Goal: Book appointment/travel/reservation

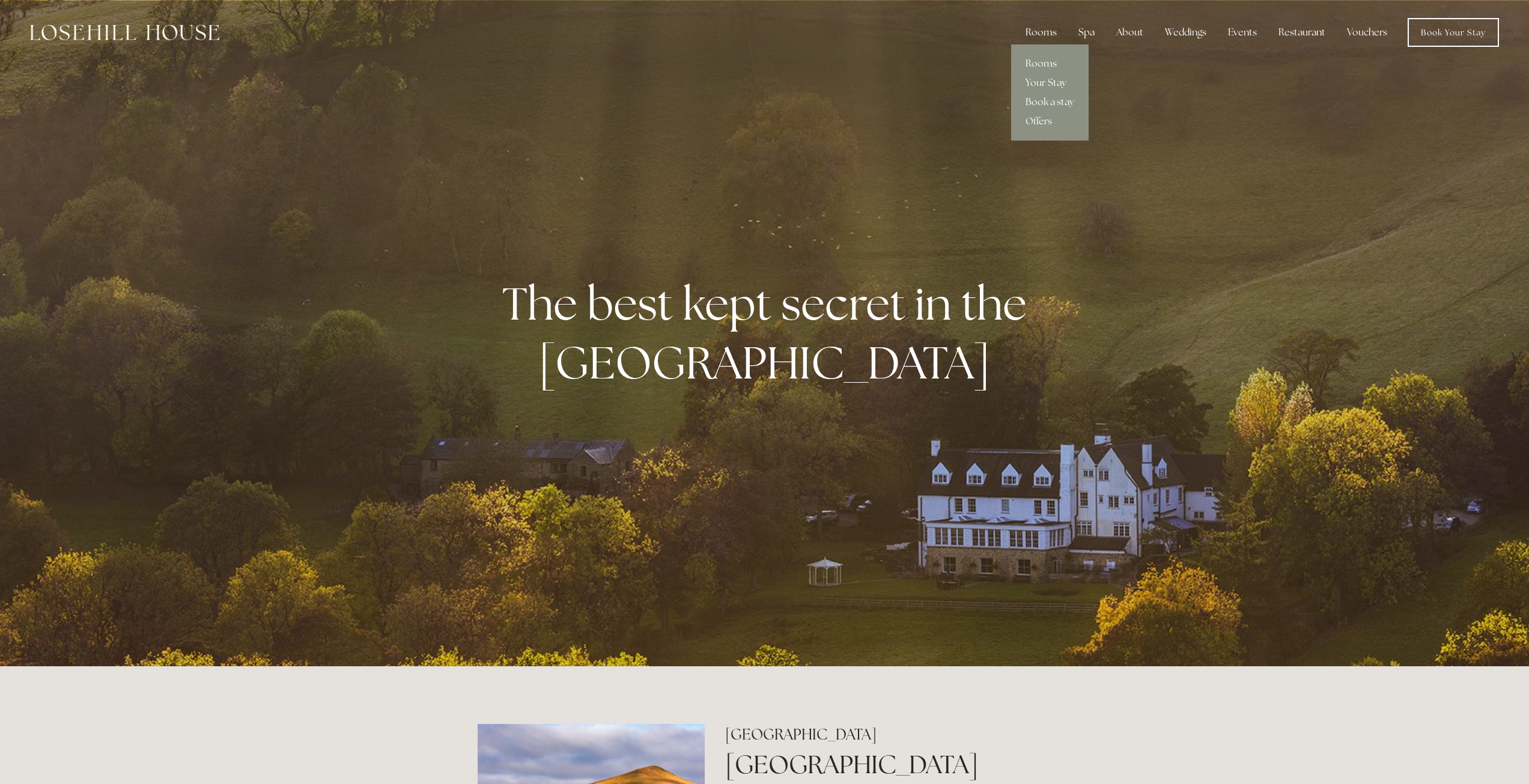
click at [1036, 31] on div "Rooms" at bounding box center [1041, 32] width 51 height 24
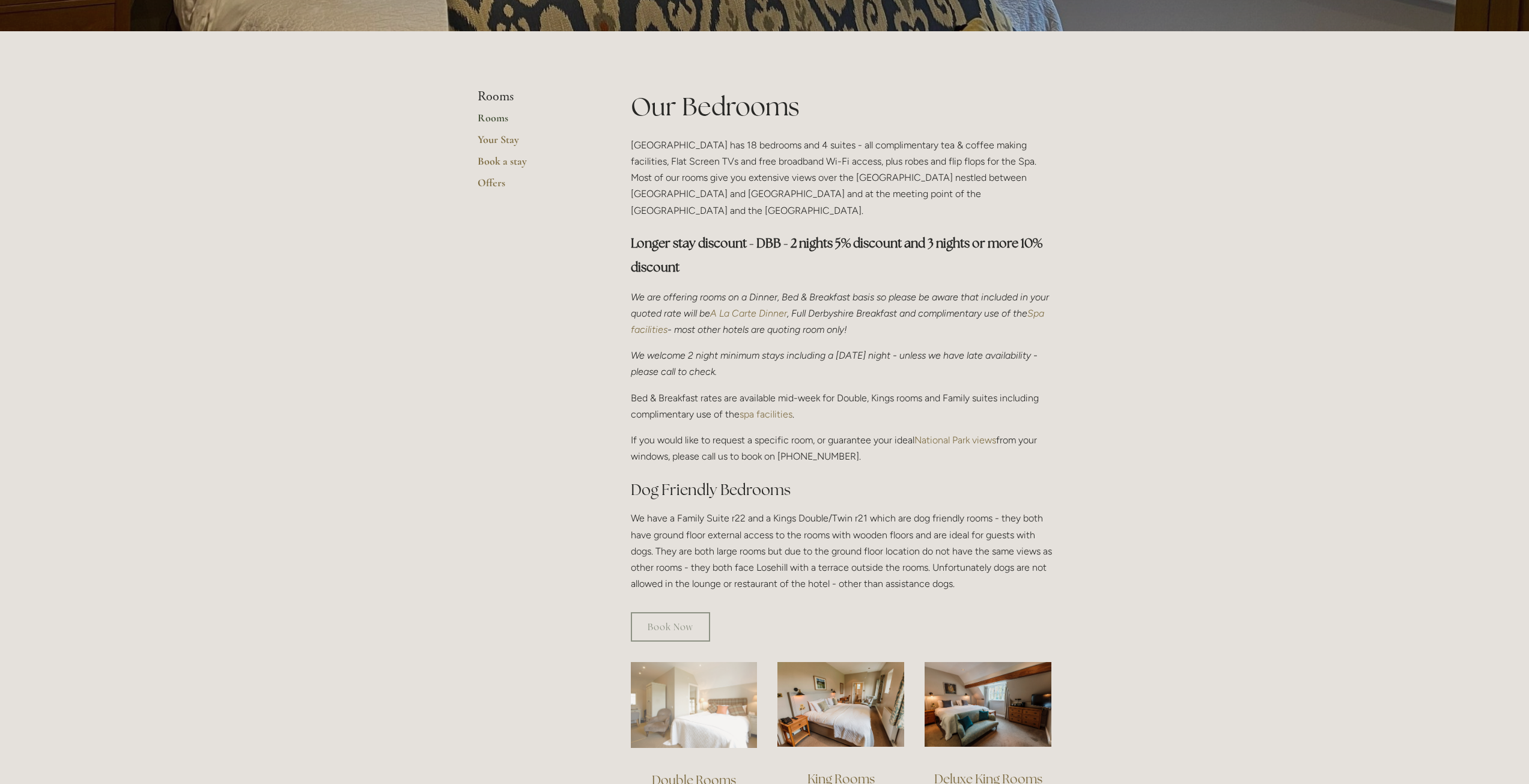
scroll to position [120, 0]
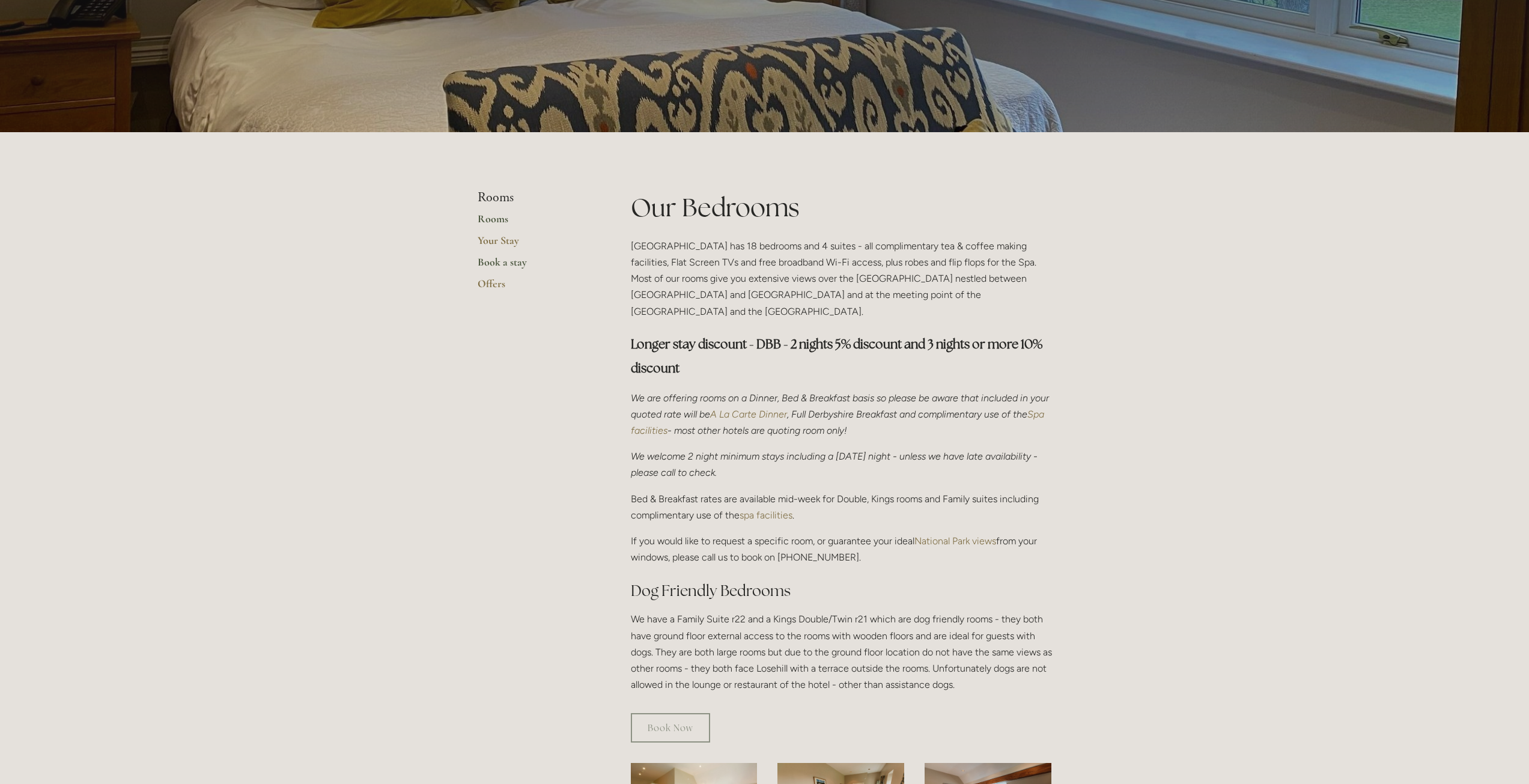
click at [506, 268] on link "Book a stay" at bounding box center [535, 266] width 115 height 22
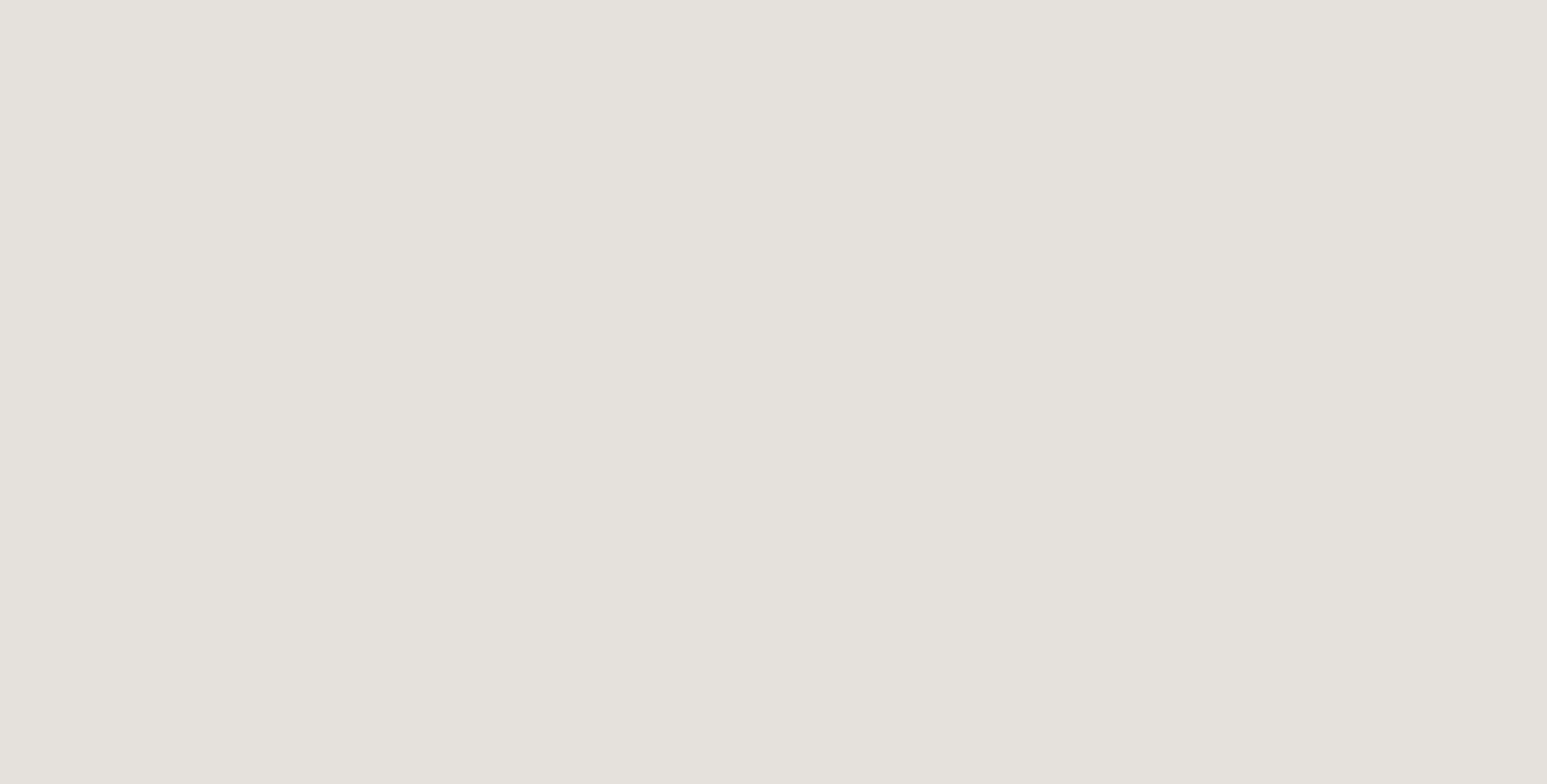
scroll to position [370, 0]
